Goal: Task Accomplishment & Management: Use online tool/utility

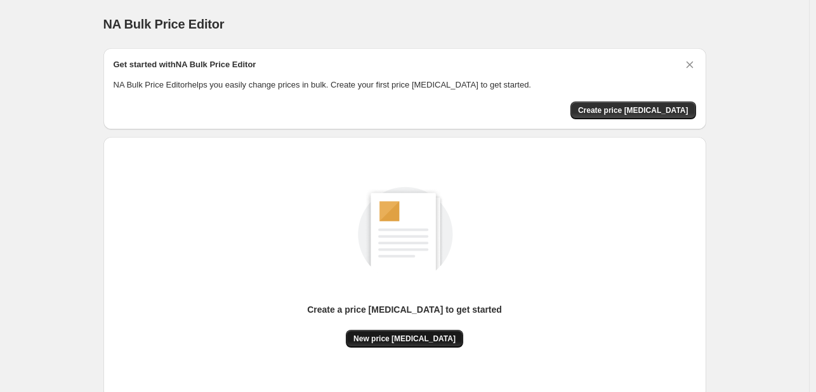
click at [435, 336] on span "New price [MEDICAL_DATA]" at bounding box center [404, 339] width 102 height 10
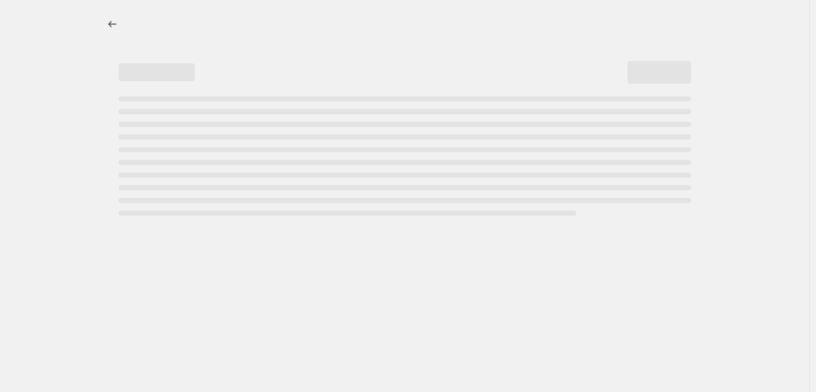
select select "percentage"
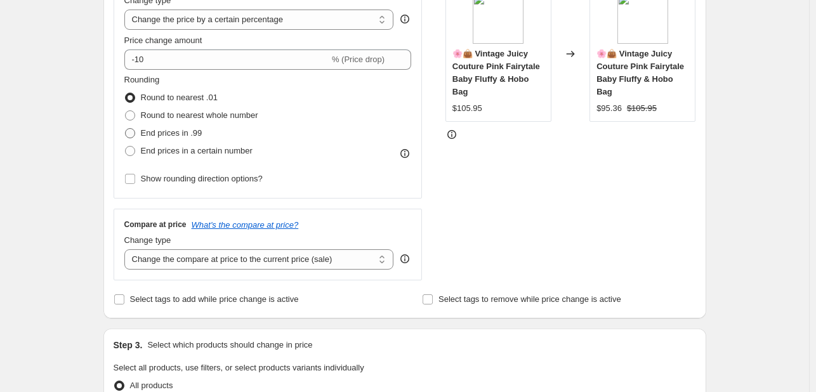
scroll to position [254, 0]
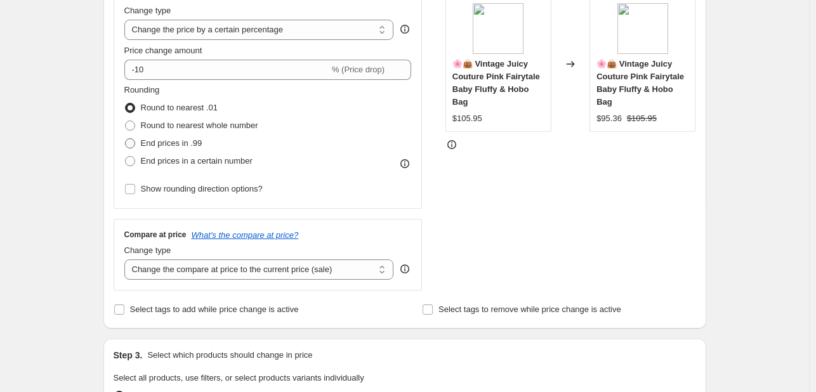
click at [131, 136] on label "End prices in .99" at bounding box center [163, 143] width 78 height 18
click at [126, 138] on input "End prices in .99" at bounding box center [125, 138] width 1 height 1
radio input "true"
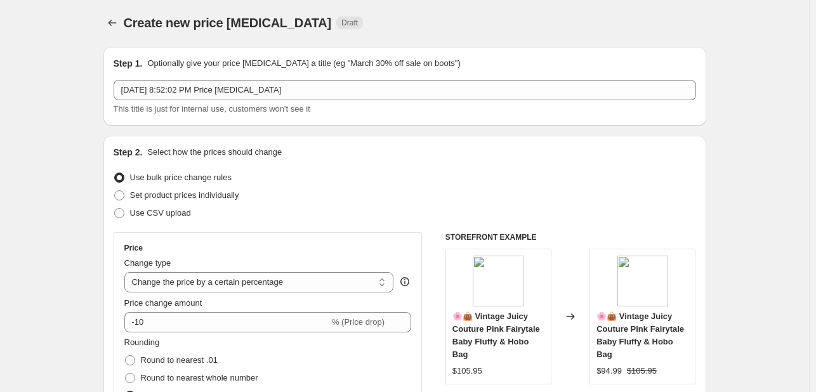
scroll to position [0, 0]
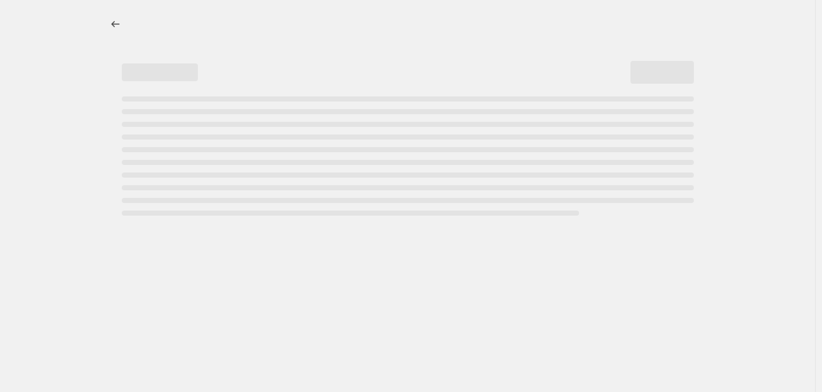
select select "percentage"
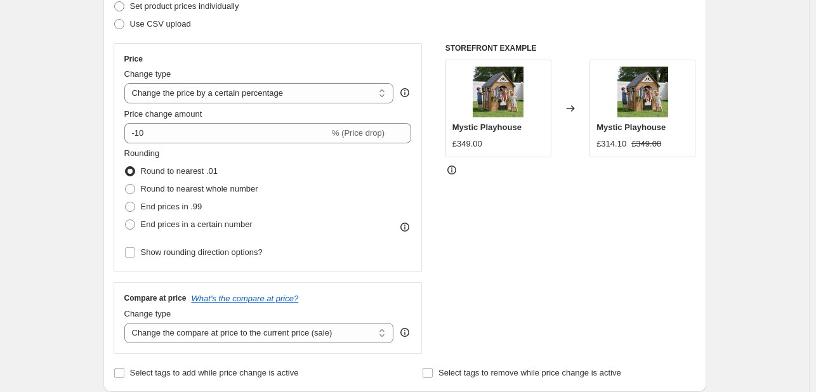
scroll to position [215, 0]
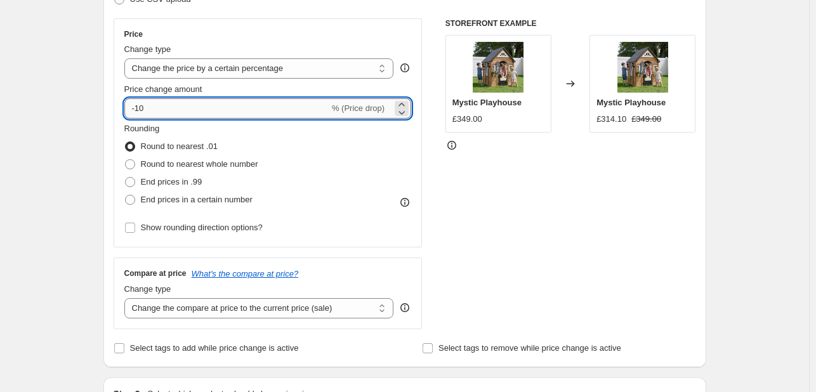
click at [140, 112] on input "-10" at bounding box center [226, 108] width 205 height 20
type input "-60"
click at [666, 211] on div "STOREFRONT EXAMPLE Mystic Playhouse £349.00 Changed to Mystic Playhouse £314.10…" at bounding box center [570, 173] width 251 height 311
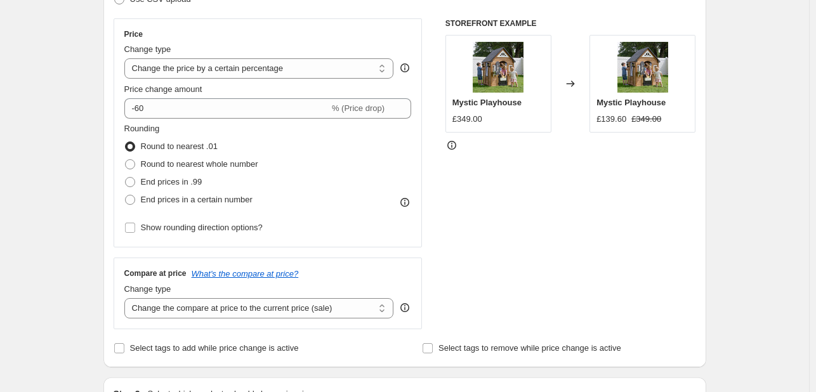
click at [126, 182] on div "Price Change type Change the price to a certain amount Change the price by a ce…" at bounding box center [268, 132] width 309 height 229
click at [131, 183] on span at bounding box center [130, 182] width 10 height 10
click at [126, 178] on input "End prices in .99" at bounding box center [125, 177] width 1 height 1
radio input "true"
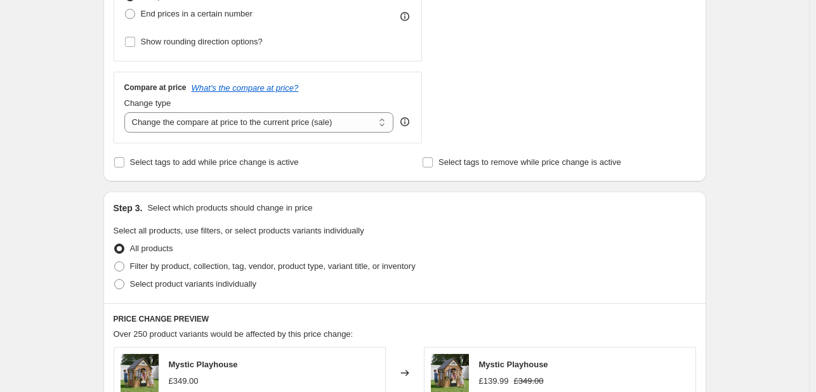
scroll to position [402, 0]
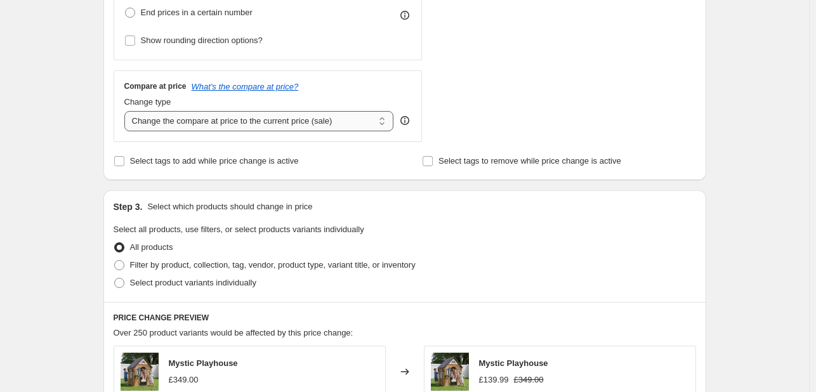
click at [344, 118] on select "Change the compare at price to the current price (sale) Change the compare at p…" at bounding box center [259, 121] width 270 height 20
select select "remove"
click at [127, 111] on select "Change the compare at price to the current price (sale) Change the compare at p…" at bounding box center [259, 121] width 270 height 20
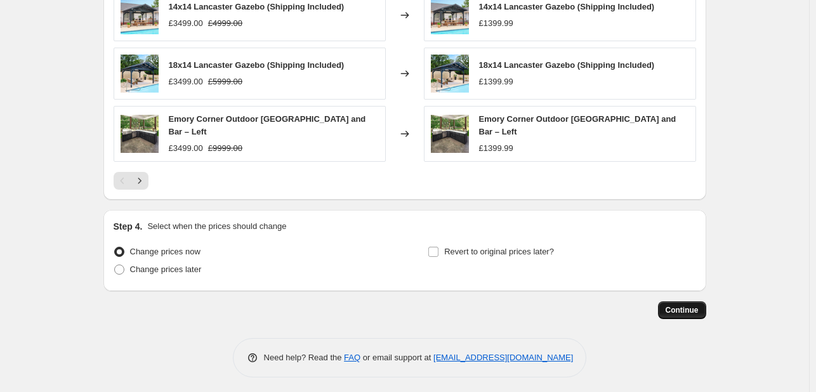
scroll to position [875, 0]
click at [675, 311] on button "Continue" at bounding box center [682, 311] width 48 height 18
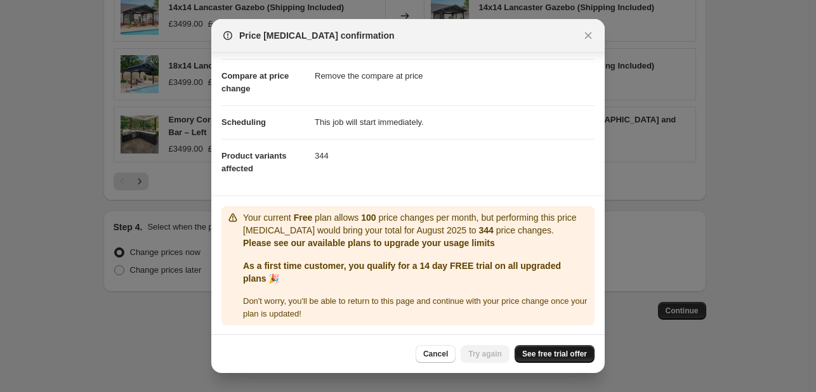
scroll to position [50, 0]
click at [537, 356] on span "See free trial offer" at bounding box center [554, 354] width 65 height 10
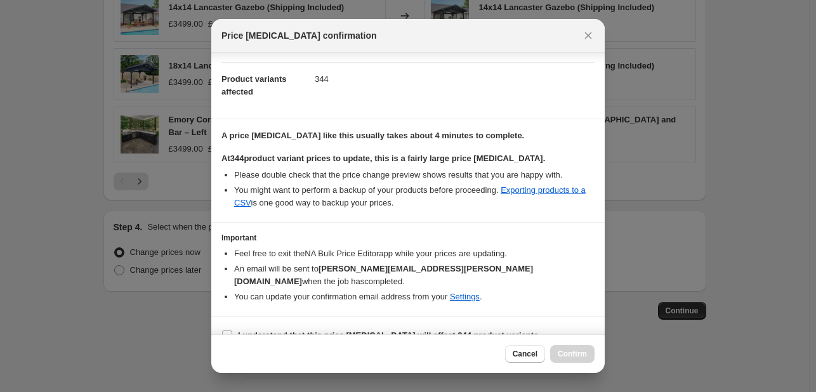
scroll to position [133, 0]
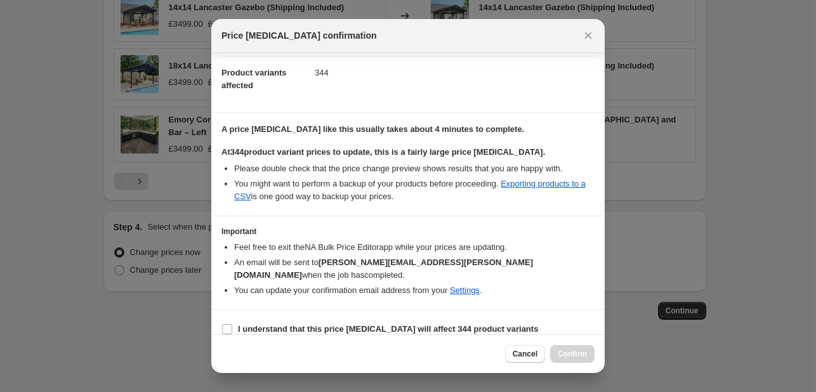
click at [220, 317] on section "I understand that this price change job will affect 344 product variants" at bounding box center [407, 329] width 393 height 38
click at [224, 324] on input "I understand that this price change job will affect 344 product variants" at bounding box center [227, 329] width 10 height 10
checkbox input "true"
click at [568, 356] on span "Confirm" at bounding box center [572, 354] width 29 height 10
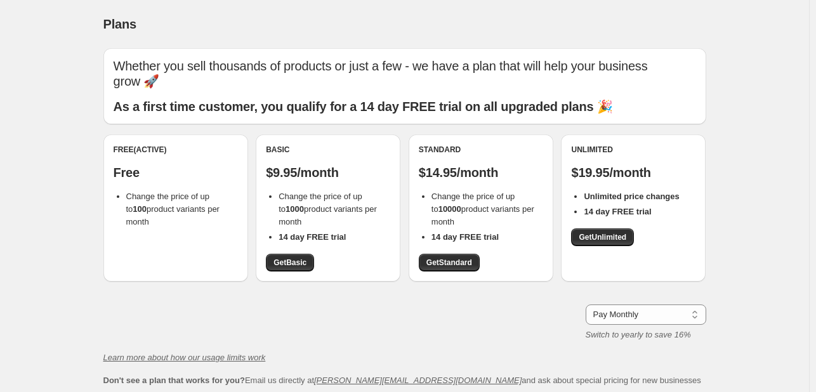
click at [304, 273] on div "Basic $9.95/month Change the price of up to 1000 product variants per month 14 …" at bounding box center [328, 207] width 145 height 147
click at [297, 259] on span "Get Basic" at bounding box center [289, 263] width 33 height 10
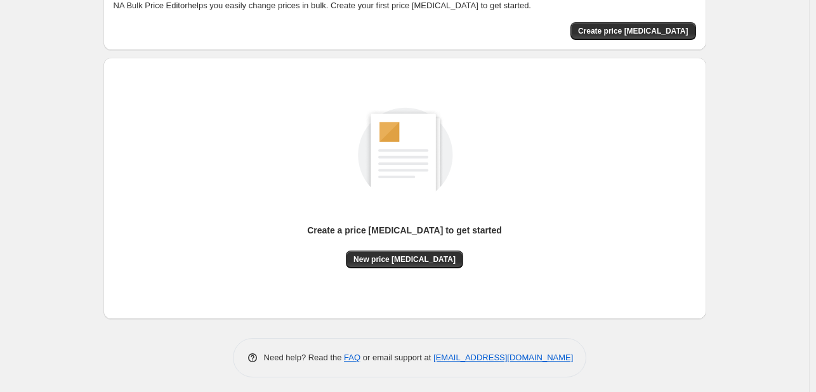
scroll to position [83, 0]
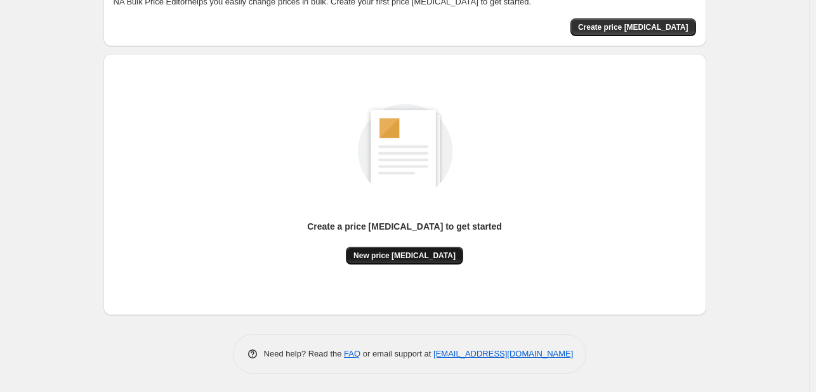
click at [426, 260] on button "New price [MEDICAL_DATA]" at bounding box center [404, 256] width 117 height 18
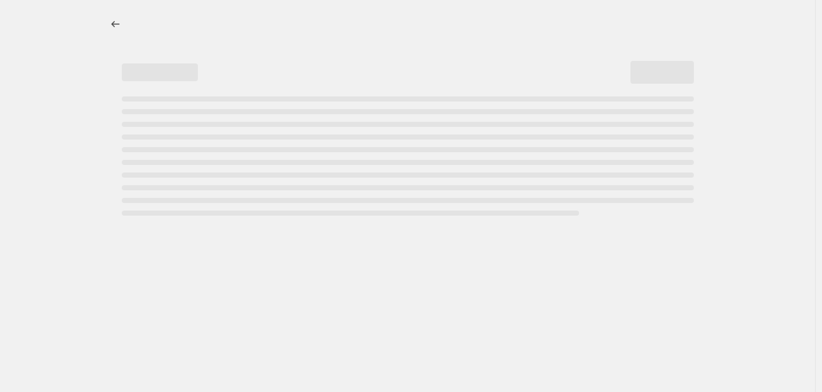
select select "percentage"
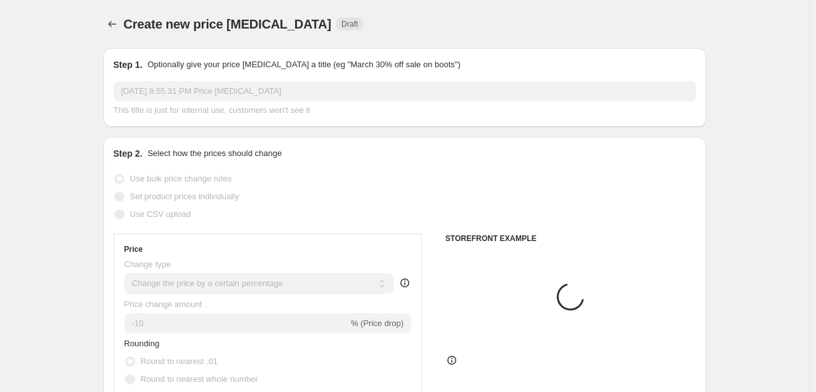
scroll to position [190, 0]
